Goal: Information Seeking & Learning: Learn about a topic

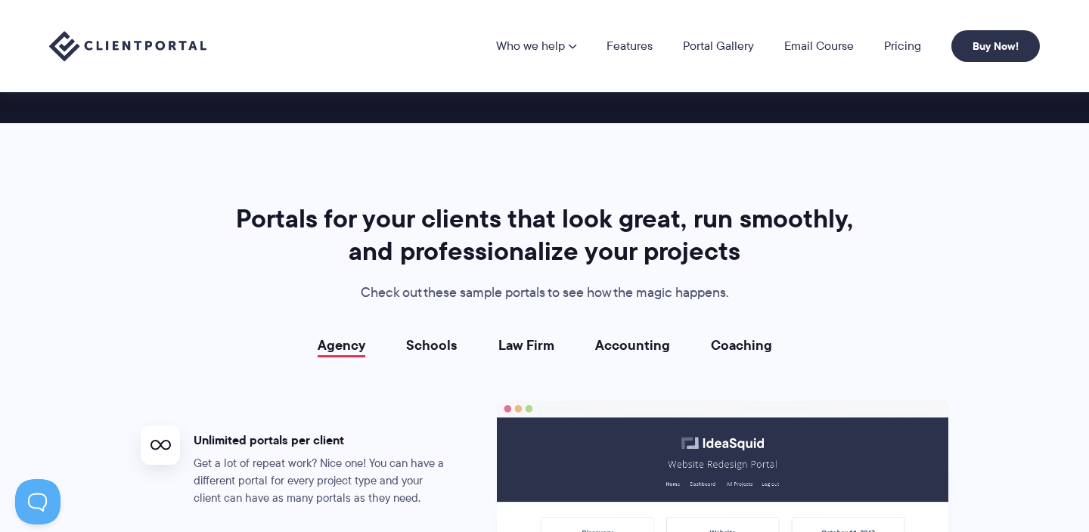
scroll to position [2412, 0]
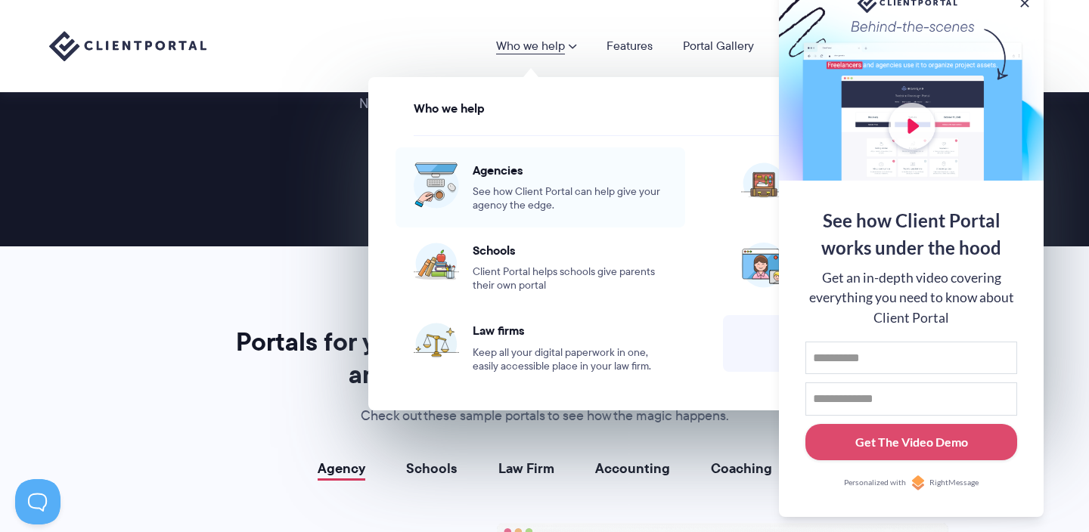
click at [504, 196] on span "See how Client Portal can help give your agency the edge." at bounding box center [570, 198] width 194 height 27
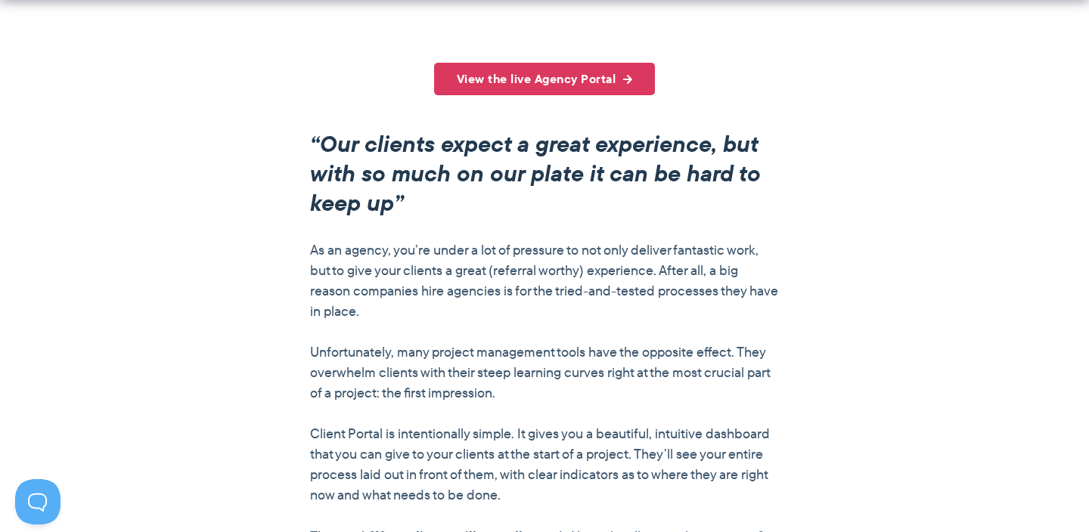
scroll to position [1166, 0]
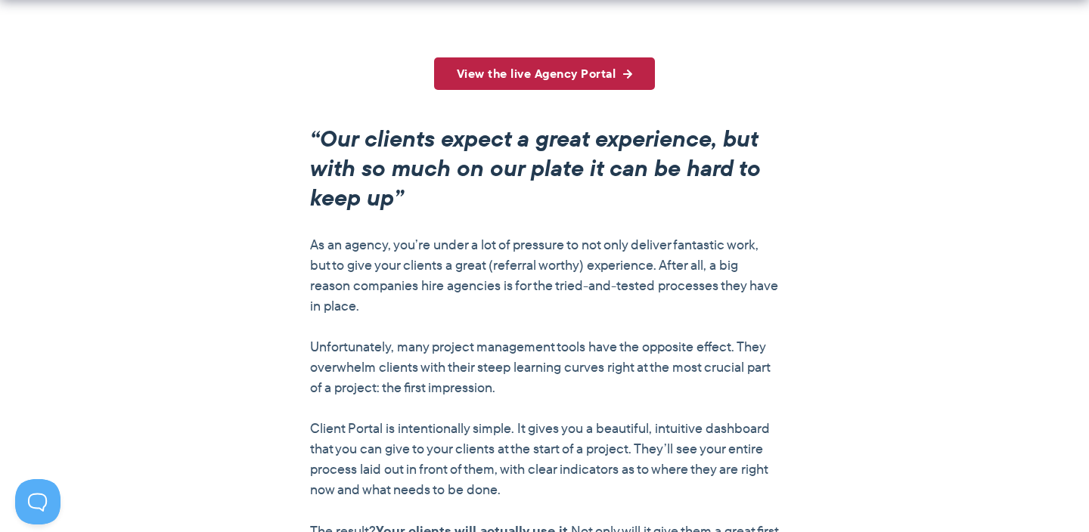
click at [615, 71] on link "View the live Agency Portal" at bounding box center [545, 73] width 222 height 33
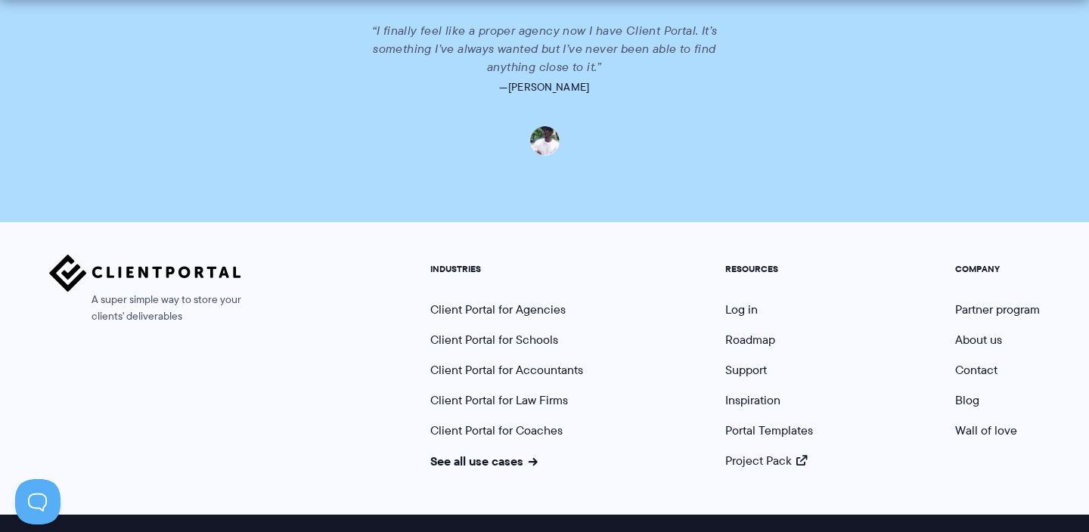
scroll to position [3646, 0]
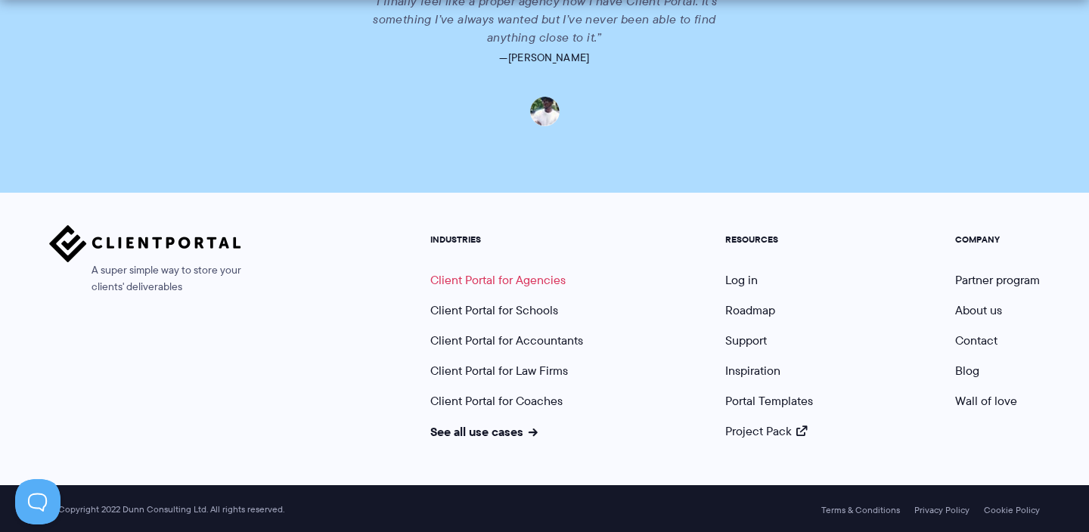
click at [529, 279] on link "Client Portal for Agencies" at bounding box center [497, 279] width 135 height 17
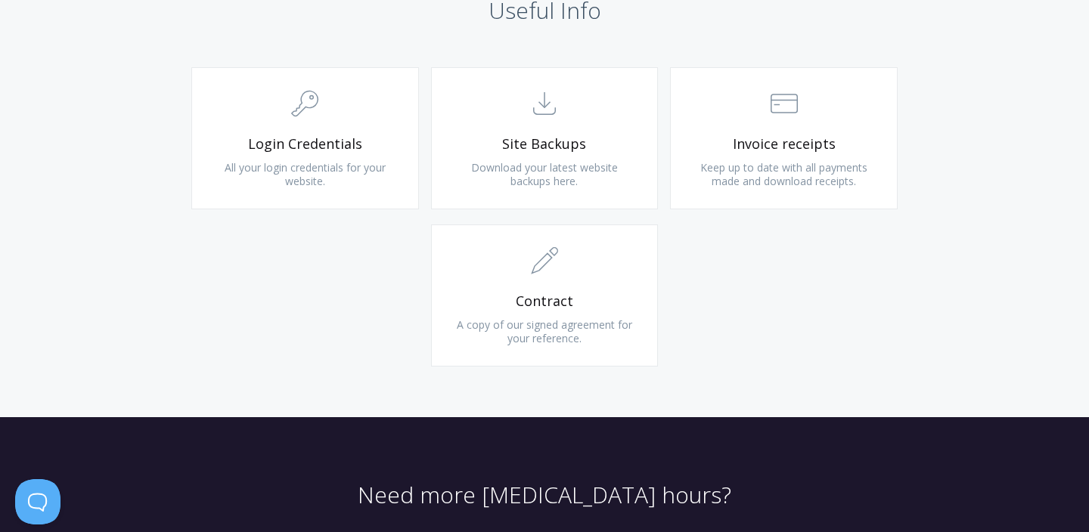
scroll to position [1618, 0]
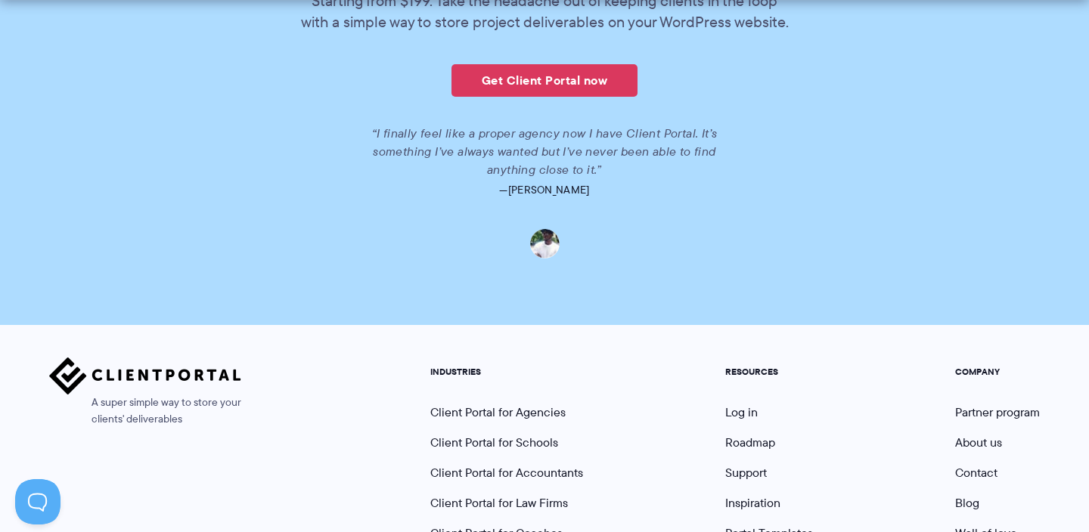
scroll to position [3646, 0]
